Goal: Information Seeking & Learning: Learn about a topic

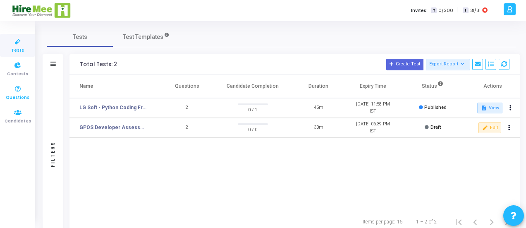
click at [20, 94] on span "Questions" at bounding box center [18, 97] width 24 height 7
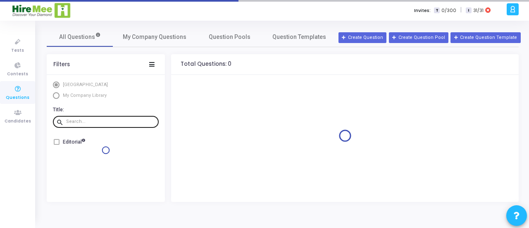
click at [78, 122] on input "text" at bounding box center [110, 121] width 89 height 5
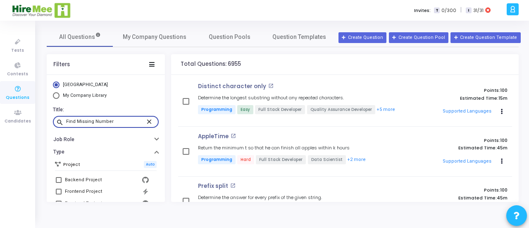
type input "Find Missing Number"
click at [124, 121] on input "Find Missing Number" at bounding box center [105, 121] width 79 height 5
click at [18, 91] on icon at bounding box center [17, 89] width 17 height 10
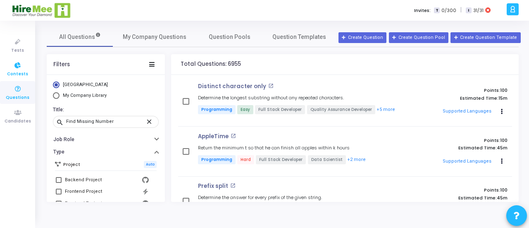
click at [19, 71] on span "Contests" at bounding box center [17, 74] width 21 height 7
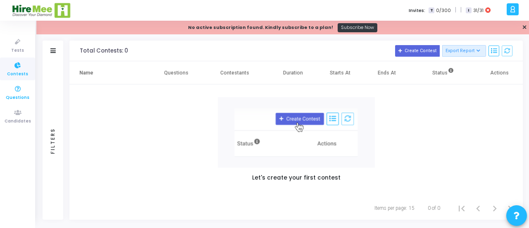
click at [17, 93] on icon at bounding box center [17, 89] width 17 height 10
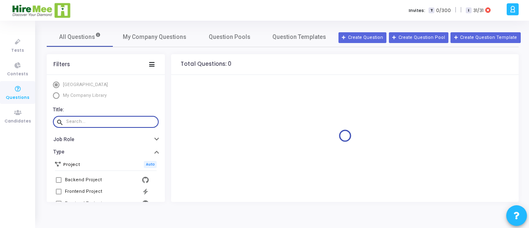
click at [101, 120] on input "text" at bounding box center [110, 121] width 89 height 5
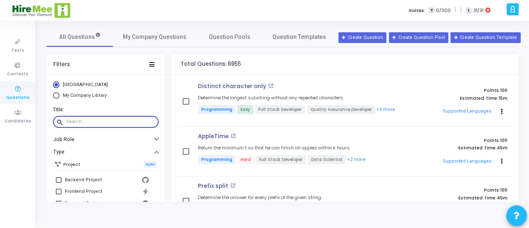
paste input "Find Missing Number"
type input "Find Missing Number"
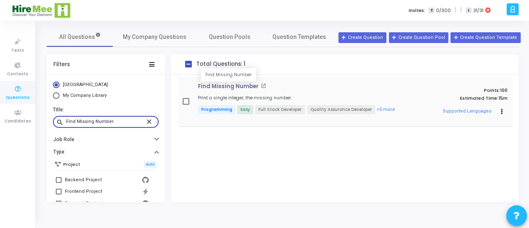
click at [222, 85] on p "Find Missing Number" at bounding box center [228, 86] width 61 height 7
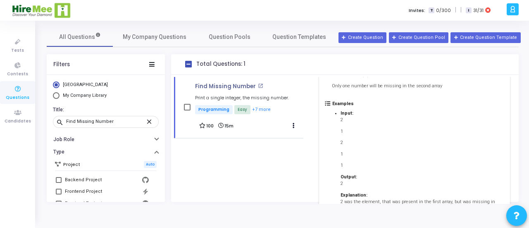
scroll to position [267, 0]
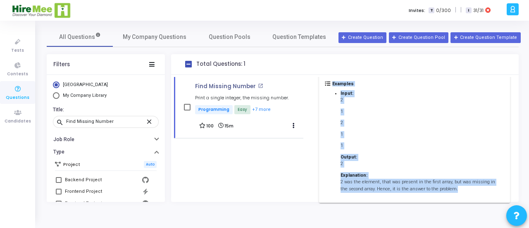
drag, startPoint x: 332, startPoint y: 104, endPoint x: 463, endPoint y: 177, distance: 150.7
click at [463, 177] on div "Description Given two lists, of size N and N-1 respectively. There will be one …" at bounding box center [414, 46] width 191 height 313
copy div "Lorem ips dolor, si amet C adi E-1 seddoeiusmod. Tempo inci ut lab etdolor ma a…"
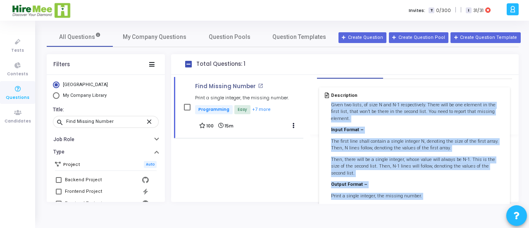
scroll to position [0, 0]
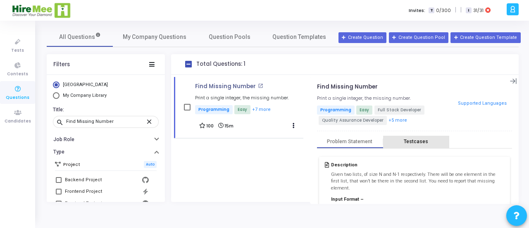
click at [421, 139] on div "Testcases" at bounding box center [416, 141] width 24 height 6
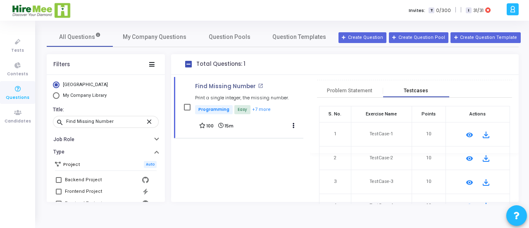
scroll to position [56, 0]
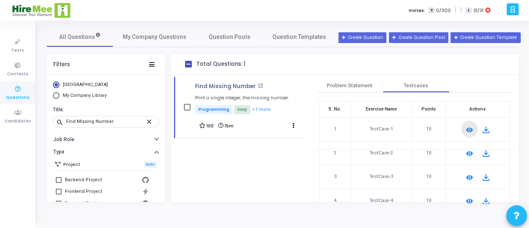
click at [468, 129] on mat-icon "remove_red_eye" at bounding box center [470, 130] width 10 height 10
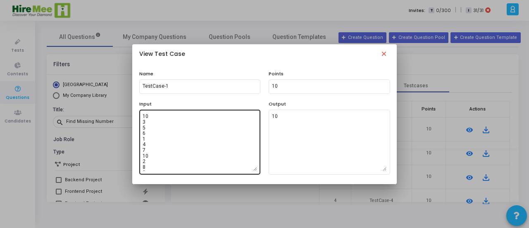
click at [174, 148] on textarea "10 3 5 6 1 4 7 10 2 8 9 9 1 2 3 4 5 6 7 8 9" at bounding box center [200, 142] width 115 height 58
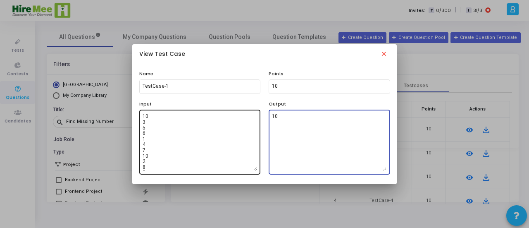
drag, startPoint x: 283, startPoint y: 114, endPoint x: 259, endPoint y: 116, distance: 24.0
click at [259, 116] on div "Input 10 3 5 6 1 4 7 10 2 8 9 9 1 2 3 4 5 6 7 8 9 Output 10" at bounding box center [264, 137] width 259 height 74
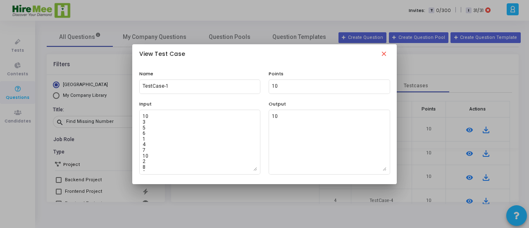
click at [381, 52] on mat-icon "close" at bounding box center [384, 55] width 10 height 10
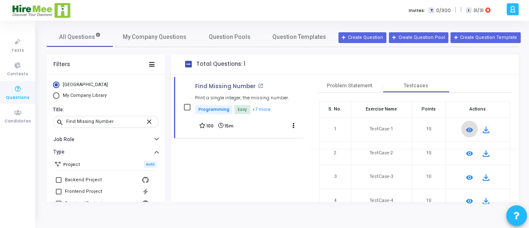
click at [469, 151] on mat-icon "remove_red_eye" at bounding box center [470, 153] width 10 height 10
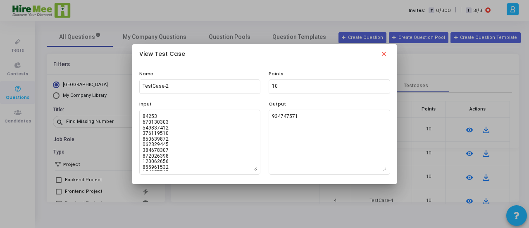
scroll to position [188, 0]
drag, startPoint x: 165, startPoint y: 87, endPoint x: 383, endPoint y: 54, distance: 219.9
click at [383, 54] on mat-icon "close" at bounding box center [384, 55] width 10 height 10
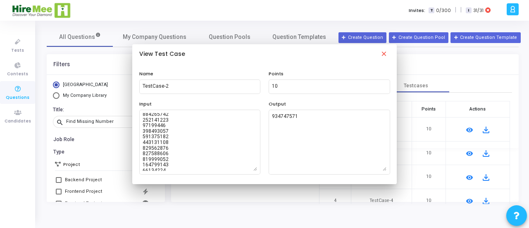
click at [485, 153] on mat-icon "file_download" at bounding box center [486, 153] width 10 height 10
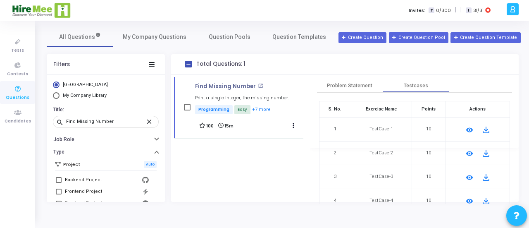
click at [485, 179] on mat-icon "file_download" at bounding box center [486, 177] width 10 height 10
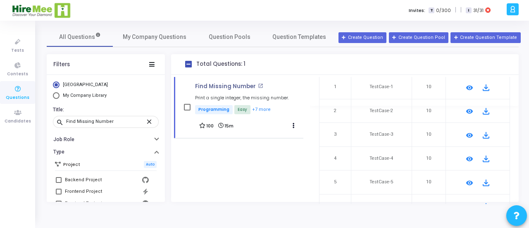
scroll to position [98, 0]
click at [483, 160] on mat-icon "file_download" at bounding box center [486, 158] width 10 height 10
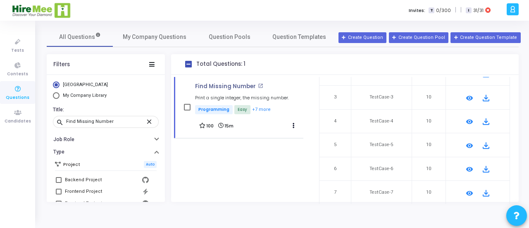
scroll to position [136, 0]
click at [482, 144] on mat-icon "file_download" at bounding box center [486, 145] width 10 height 10
click at [484, 165] on mat-icon "file_download" at bounding box center [486, 169] width 10 height 10
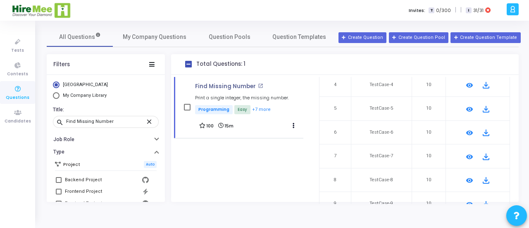
scroll to position [172, 0]
click at [484, 156] on mat-icon "file_download" at bounding box center [486, 156] width 10 height 10
click at [484, 179] on mat-icon "file_download" at bounding box center [486, 180] width 10 height 10
click at [485, 180] on mat-icon "file_download" at bounding box center [486, 180] width 10 height 10
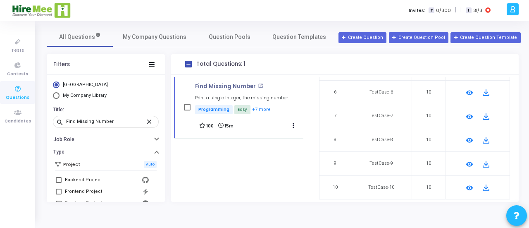
click at [485, 187] on mat-icon "file_download" at bounding box center [486, 188] width 10 height 10
click at [485, 186] on mat-icon "file_download" at bounding box center [486, 188] width 10 height 10
